Goal: Task Accomplishment & Management: Use online tool/utility

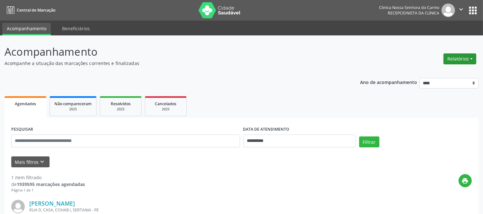
click at [467, 59] on button "Relatórios" at bounding box center [459, 58] width 33 height 11
click at [429, 73] on link "Agendamentos" at bounding box center [441, 72] width 69 height 9
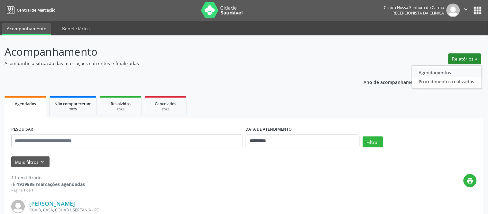
select select "*"
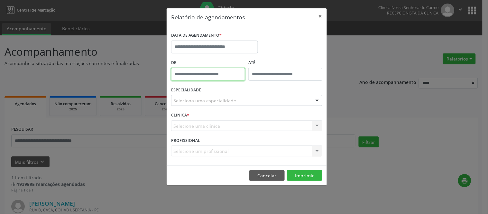
click at [201, 74] on input "text" at bounding box center [208, 74] width 74 height 13
type input "*****"
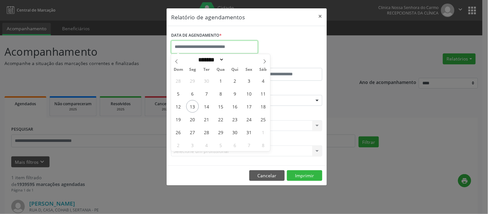
click at [200, 44] on input "text" at bounding box center [214, 47] width 87 height 13
click at [216, 78] on span "1" at bounding box center [221, 80] width 13 height 13
type input "**********"
click at [290, 49] on div "DATA DE AGENDAMENTO *" at bounding box center [247, 44] width 154 height 27
select select "*"
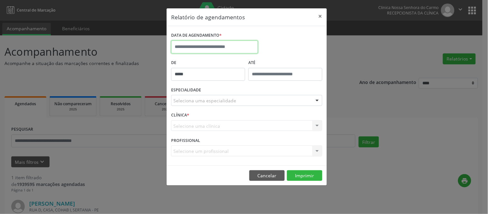
click at [210, 47] on input "text" at bounding box center [214, 47] width 87 height 13
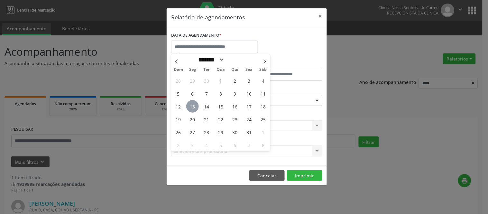
click at [194, 105] on span "13" at bounding box center [192, 106] width 13 height 13
type input "**********"
click at [193, 105] on span "13" at bounding box center [192, 106] width 13 height 13
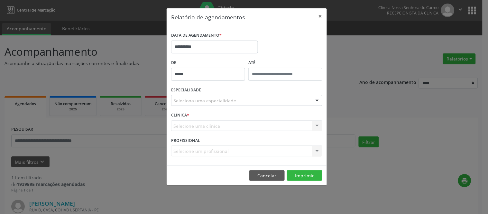
click at [248, 102] on div "Seleciona uma especialidade" at bounding box center [246, 100] width 151 height 11
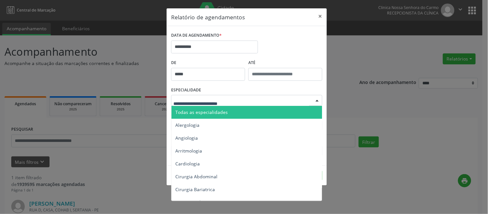
click at [215, 112] on span "Todas as especialidades" at bounding box center [201, 112] width 52 height 6
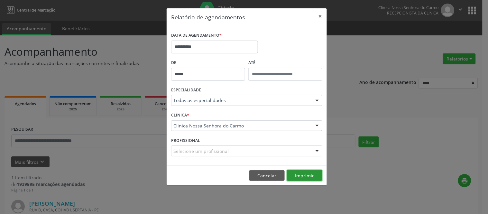
click at [304, 176] on button "Imprimir" at bounding box center [304, 175] width 35 height 11
